Goal: Information Seeking & Learning: Learn about a topic

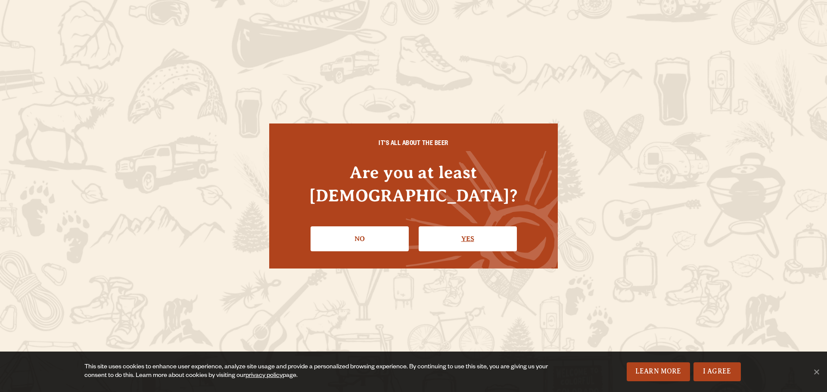
click at [446, 227] on link "Yes" at bounding box center [467, 238] width 98 height 25
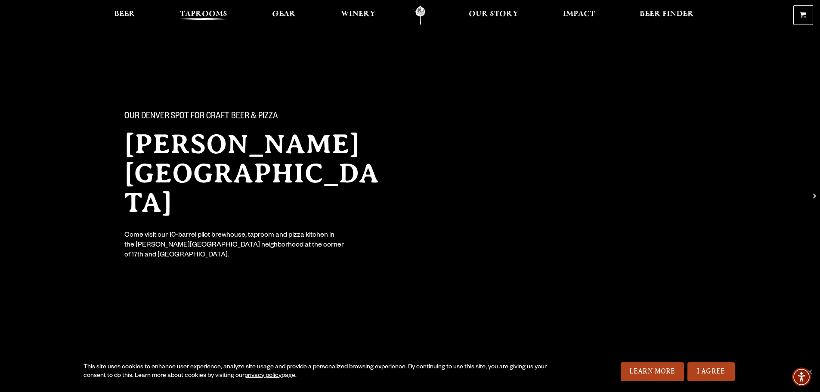
click at [198, 12] on span "Taprooms" at bounding box center [203, 14] width 47 height 7
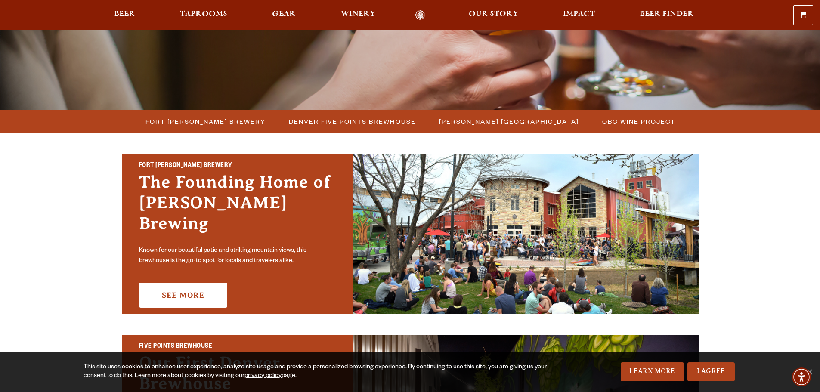
scroll to position [172, 0]
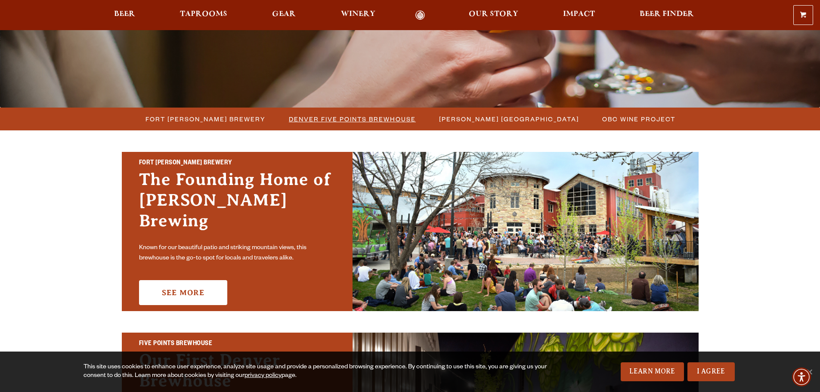
click at [323, 113] on span "Denver Five Points Brewhouse" at bounding box center [352, 119] width 127 height 12
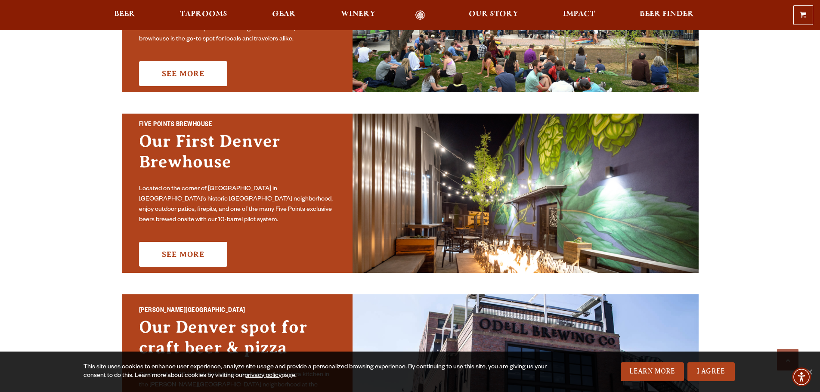
scroll to position [560, 0]
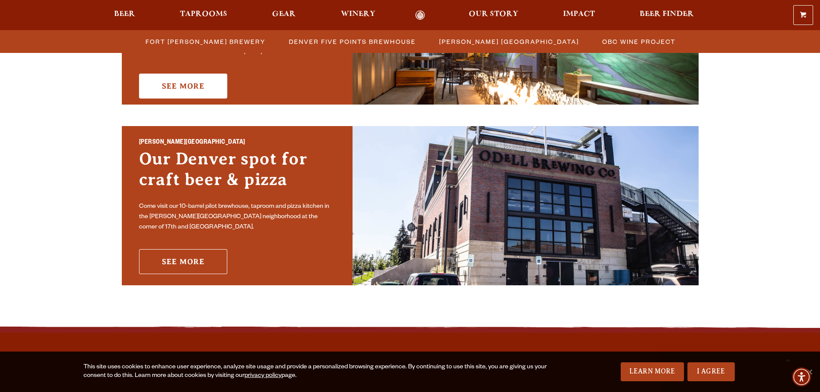
click at [193, 261] on link "See More" at bounding box center [183, 261] width 88 height 25
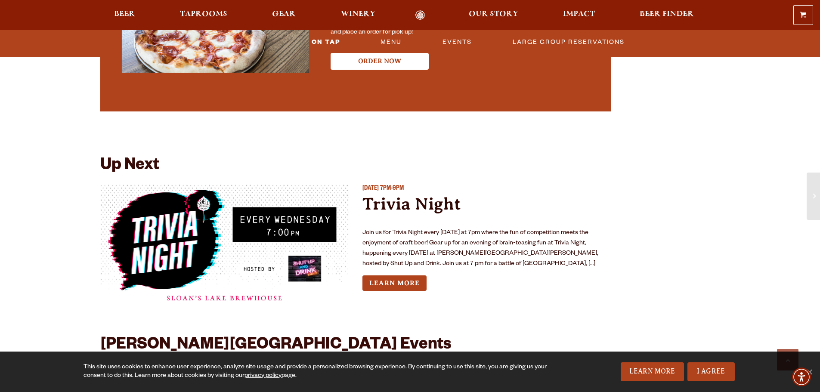
scroll to position [2023, 0]
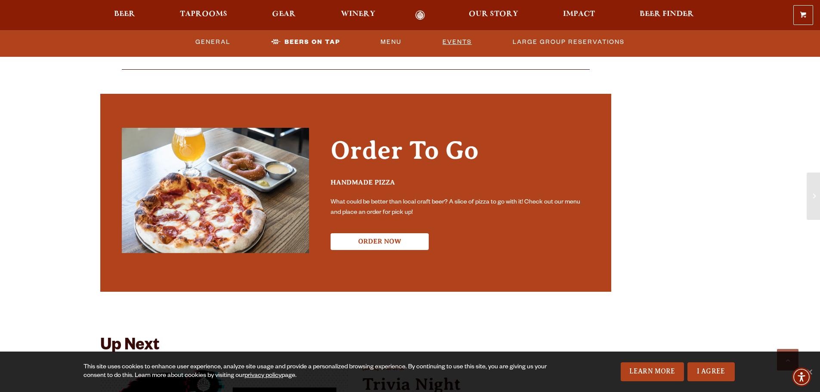
click at [462, 36] on link "Events" at bounding box center [457, 42] width 36 height 20
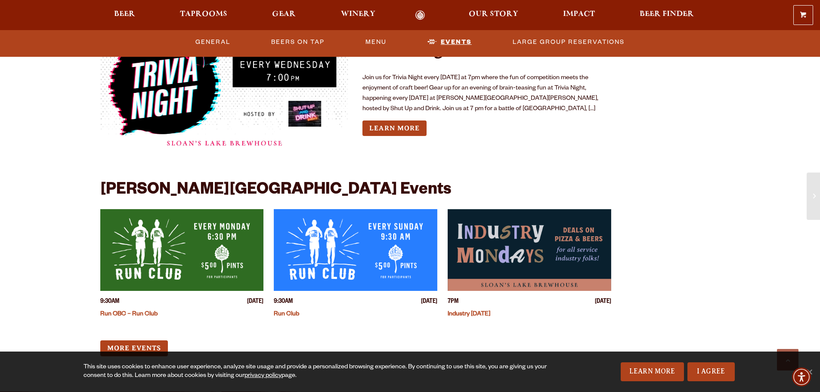
scroll to position [2318, 0]
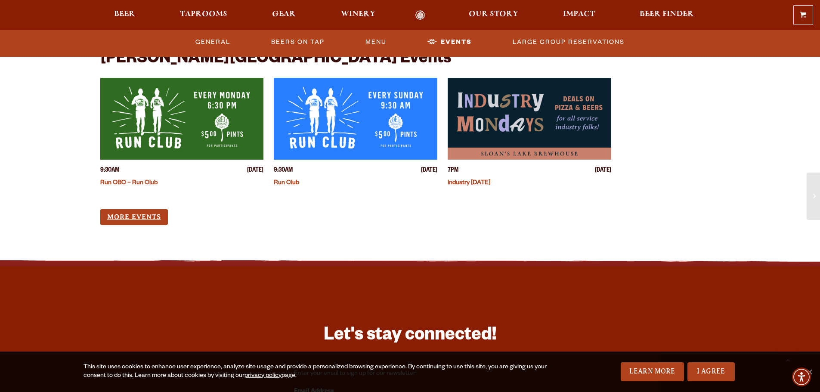
click at [144, 209] on link "More Events" at bounding box center [134, 217] width 68 height 16
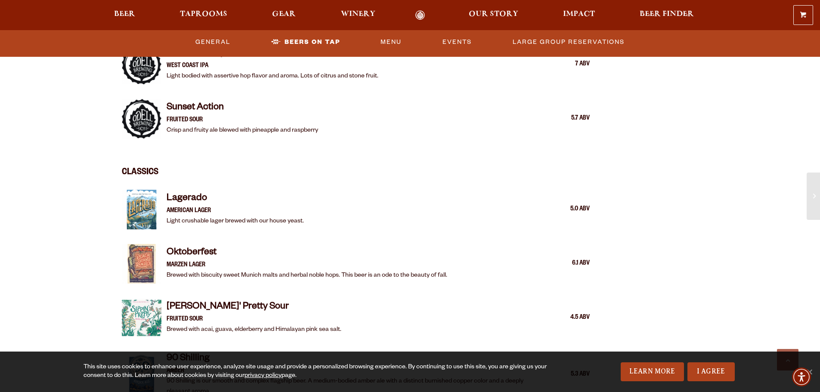
scroll to position [1285, 0]
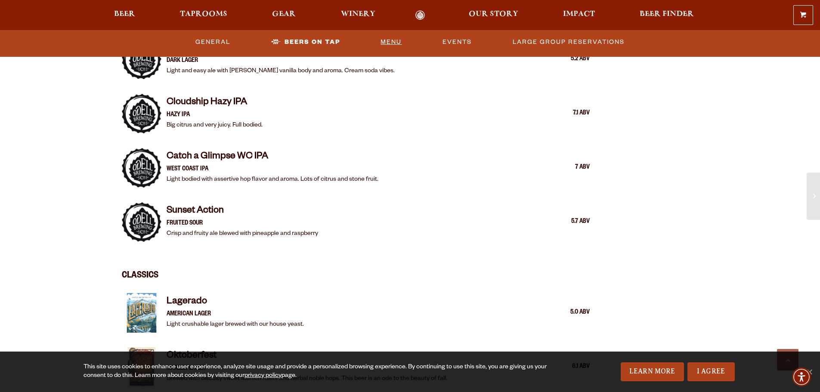
click at [385, 46] on link "Menu" at bounding box center [391, 42] width 28 height 20
